Goal: Use online tool/utility: Utilize a website feature to perform a specific function

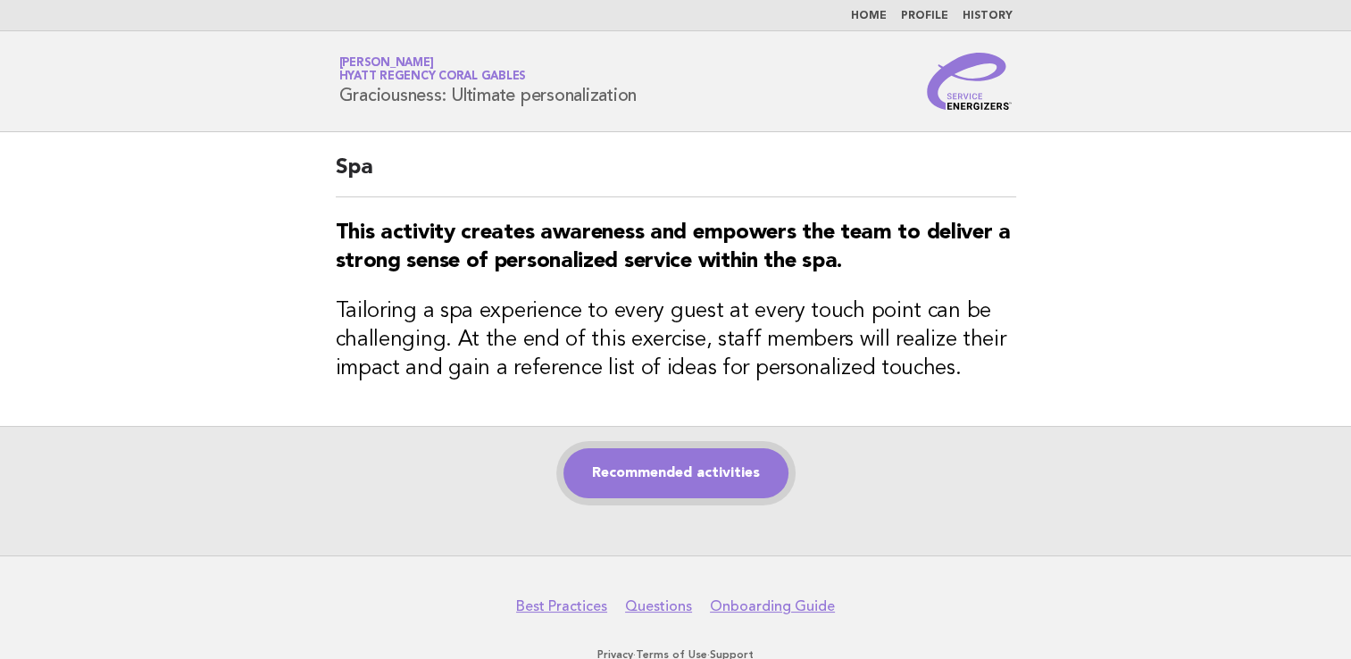
click at [583, 466] on link "Recommended activities" at bounding box center [675, 473] width 225 height 50
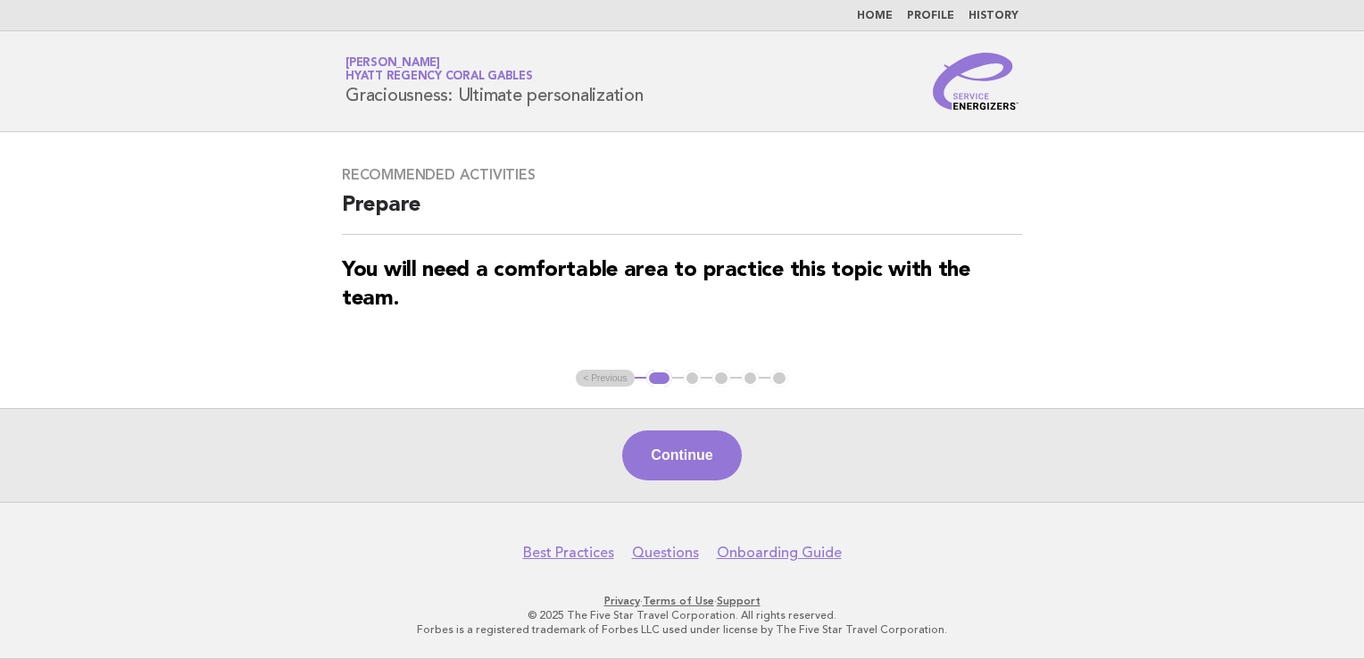
click at [653, 423] on div "Continue" at bounding box center [682, 455] width 1364 height 94
click at [667, 450] on button "Continue" at bounding box center [681, 455] width 119 height 50
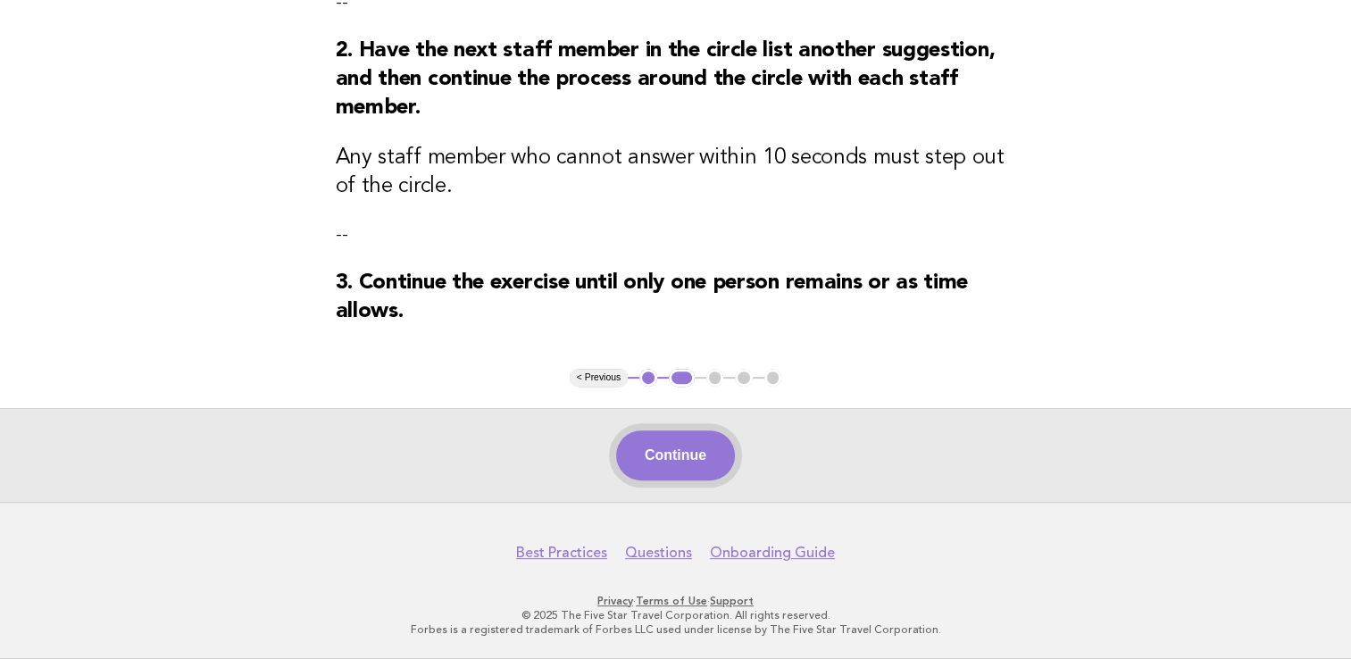
click at [681, 461] on button "Continue" at bounding box center [675, 455] width 119 height 50
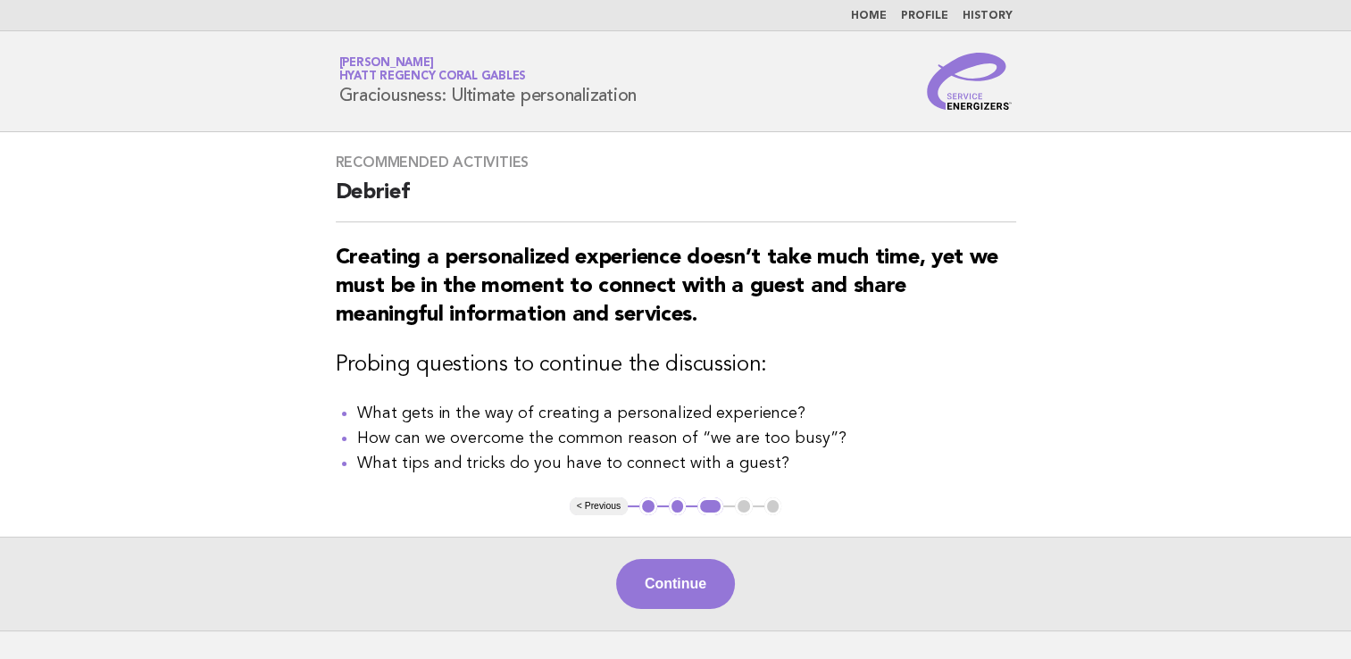
click at [679, 594] on button "Continue" at bounding box center [675, 584] width 119 height 50
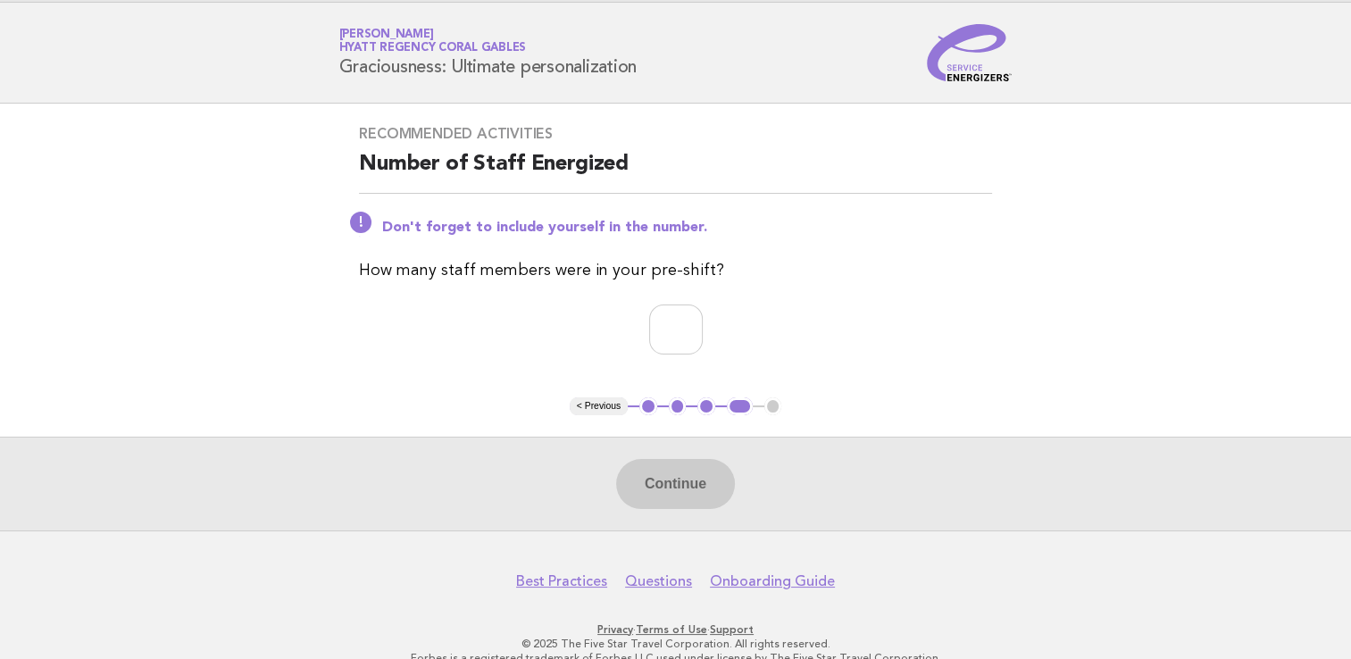
scroll to position [54, 0]
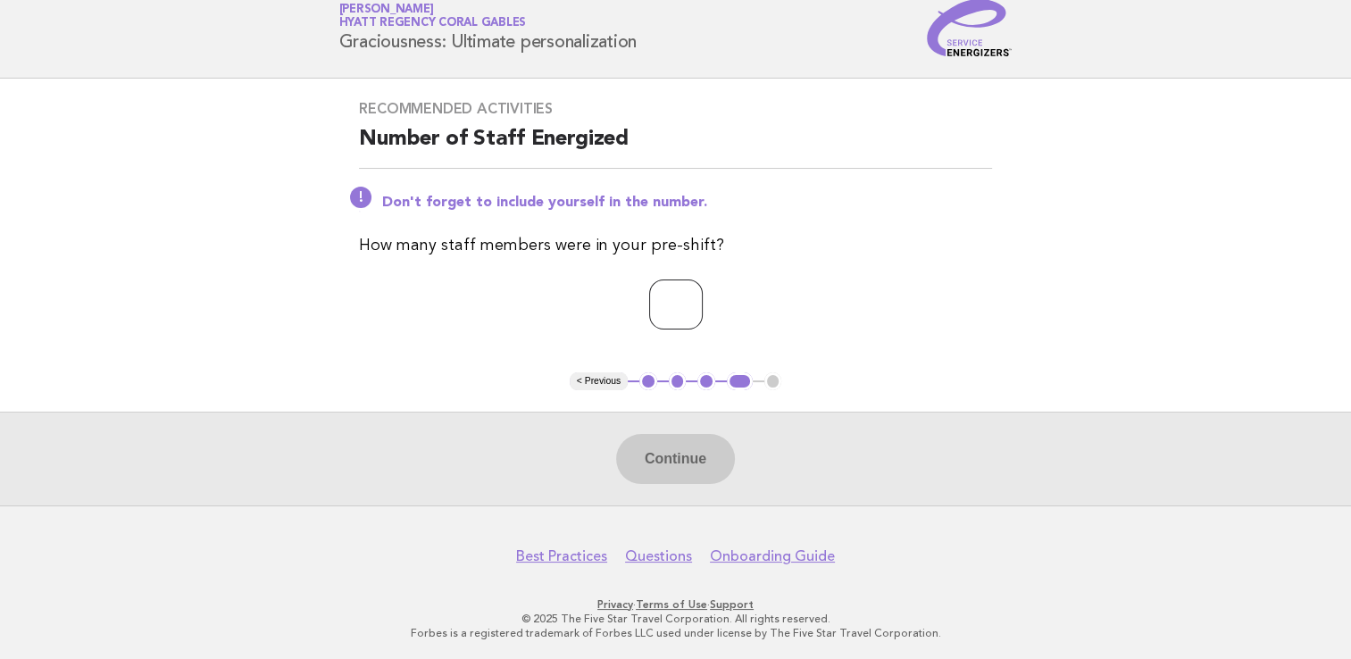
click at [687, 298] on input "number" at bounding box center [676, 304] width 54 height 50
type input "*"
click at [643, 464] on button "Continue" at bounding box center [675, 459] width 119 height 50
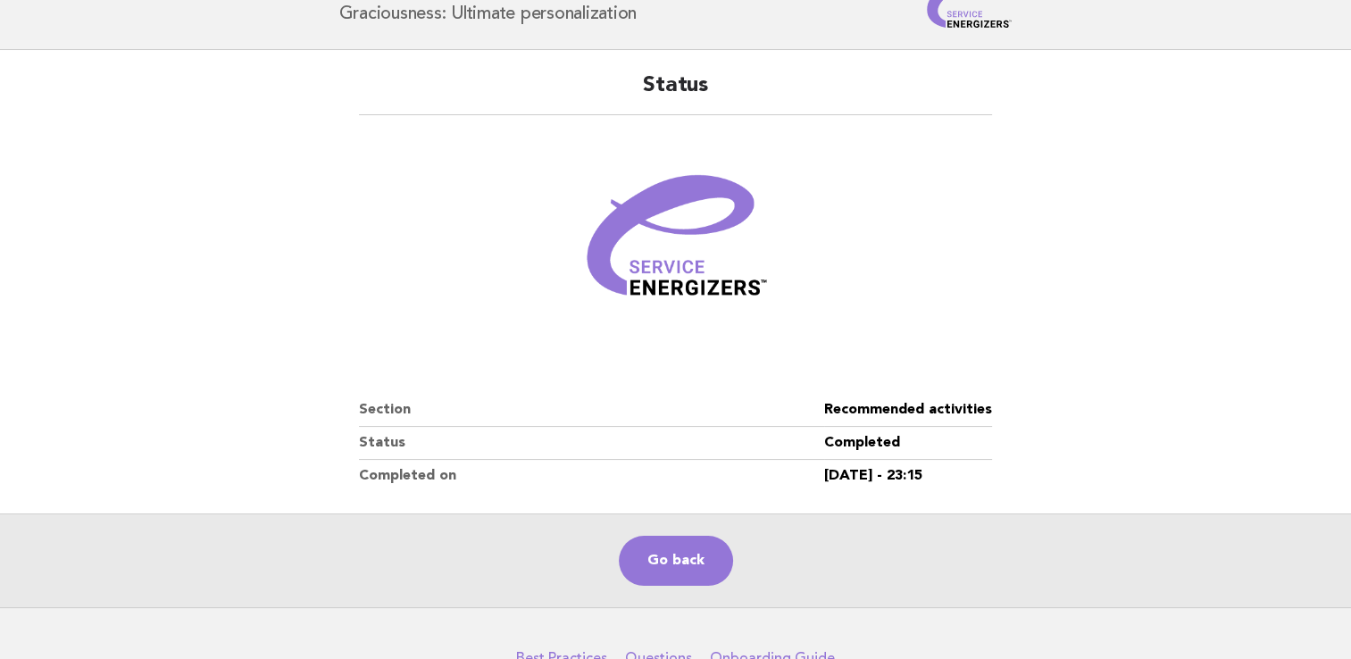
scroll to position [0, 0]
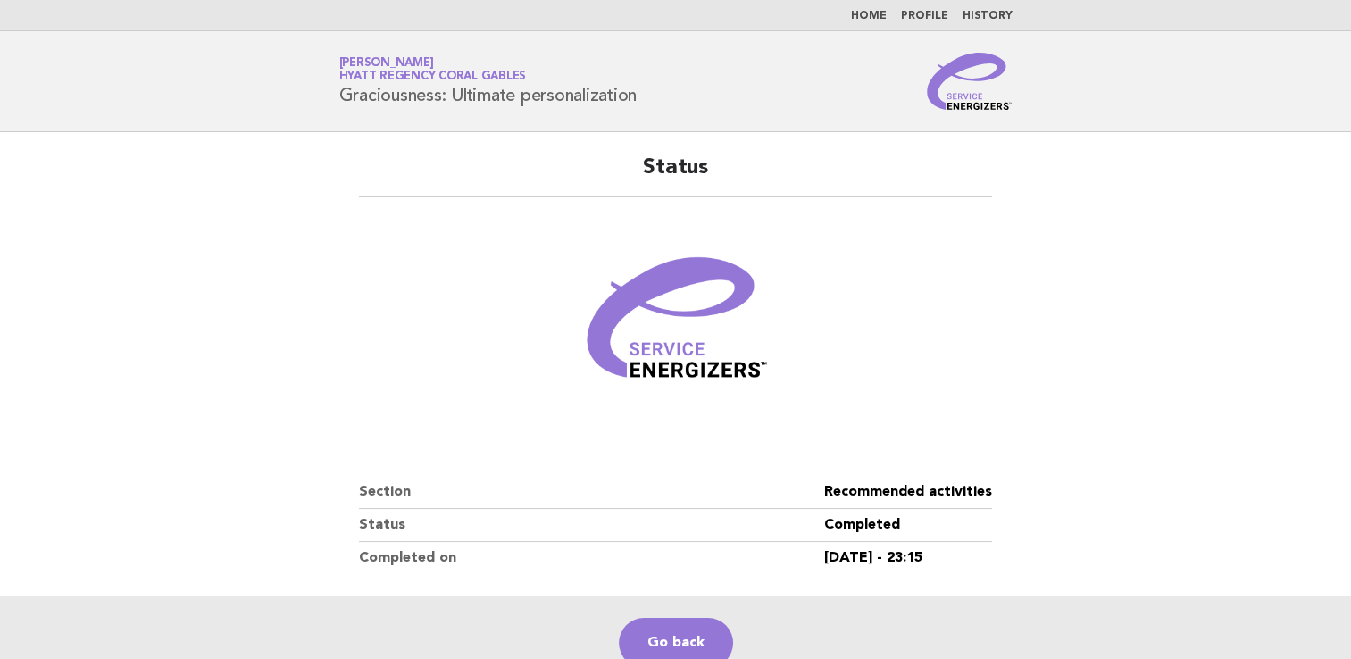
click at [866, 11] on link "Home" at bounding box center [869, 16] width 36 height 11
